Goal: Use online tool/utility: Utilize a website feature to perform a specific function

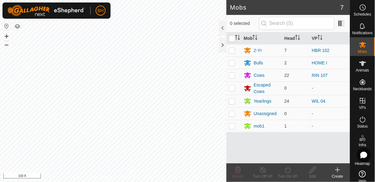
click at [18, 27] on button "button" at bounding box center [17, 26] width 7 height 7
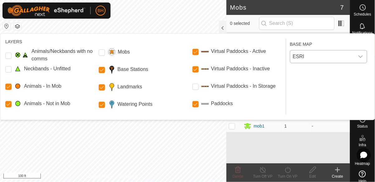
click at [340, 62] on span "ESRI" at bounding box center [322, 56] width 64 height 12
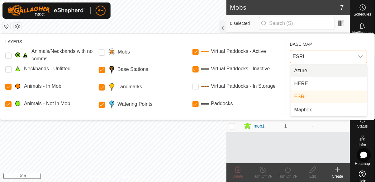
click at [332, 107] on li "Mapbox" at bounding box center [329, 110] width 77 height 12
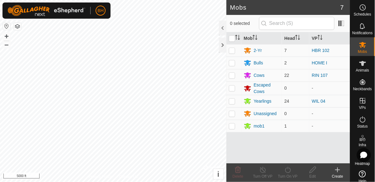
click at [5, 29] on button "button" at bounding box center [6, 25] width 7 height 7
click at [260, 51] on div "2-Yr" at bounding box center [258, 50] width 8 height 7
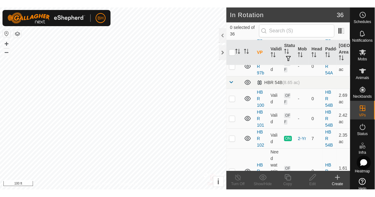
scroll to position [131, 0]
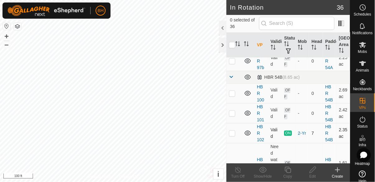
click at [230, 123] on td at bounding box center [233, 133] width 15 height 20
checkbox input "true"
click at [289, 173] on icon at bounding box center [288, 169] width 8 height 7
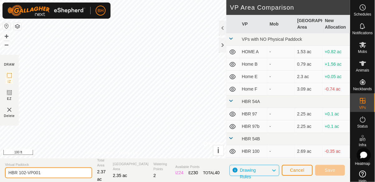
click at [50, 177] on input "HBR 102-VP001" at bounding box center [48, 173] width 87 height 11
click at [57, 174] on input "HBR 102-VP001" at bounding box center [48, 173] width 87 height 11
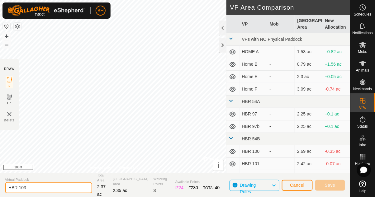
type input "HBR 103"
